Goal: Book appointment/travel/reservation

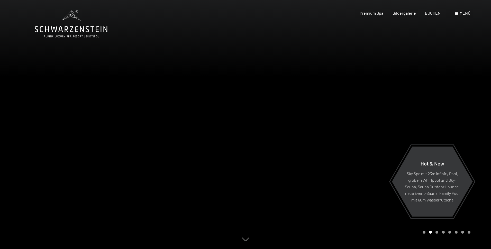
click at [464, 14] on span "Menü" at bounding box center [465, 13] width 11 height 5
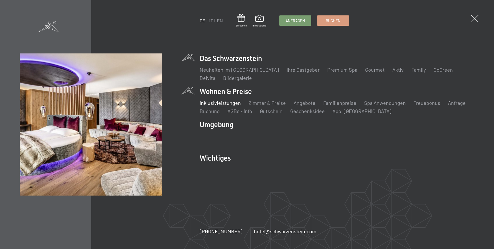
click at [226, 103] on link "Inklusivleistungen" at bounding box center [220, 103] width 41 height 6
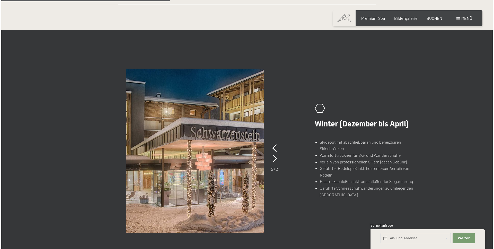
scroll to position [336, 0]
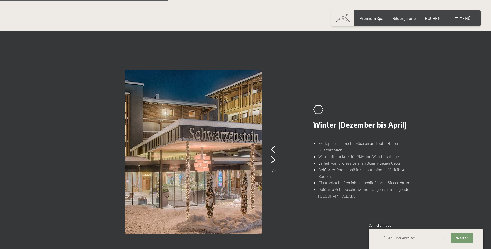
click at [462, 19] on span "Menü" at bounding box center [465, 18] width 11 height 5
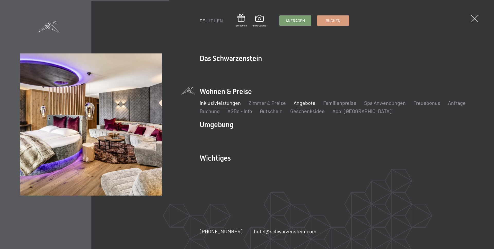
click at [303, 103] on link "Angebote" at bounding box center [304, 103] width 22 height 6
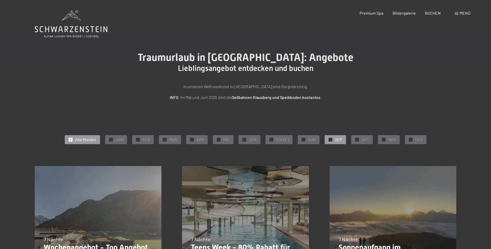
click at [329, 141] on div at bounding box center [331, 140] width 4 height 4
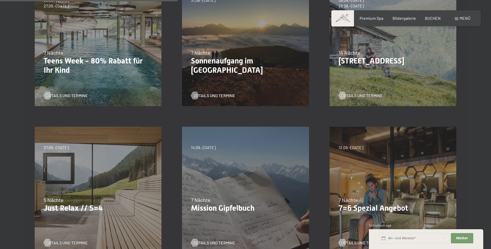
scroll to position [224, 0]
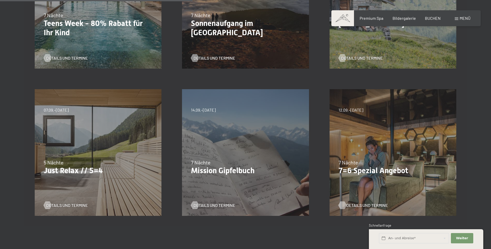
click at [342, 206] on div at bounding box center [342, 206] width 4 height 8
